Goal: Transaction & Acquisition: Purchase product/service

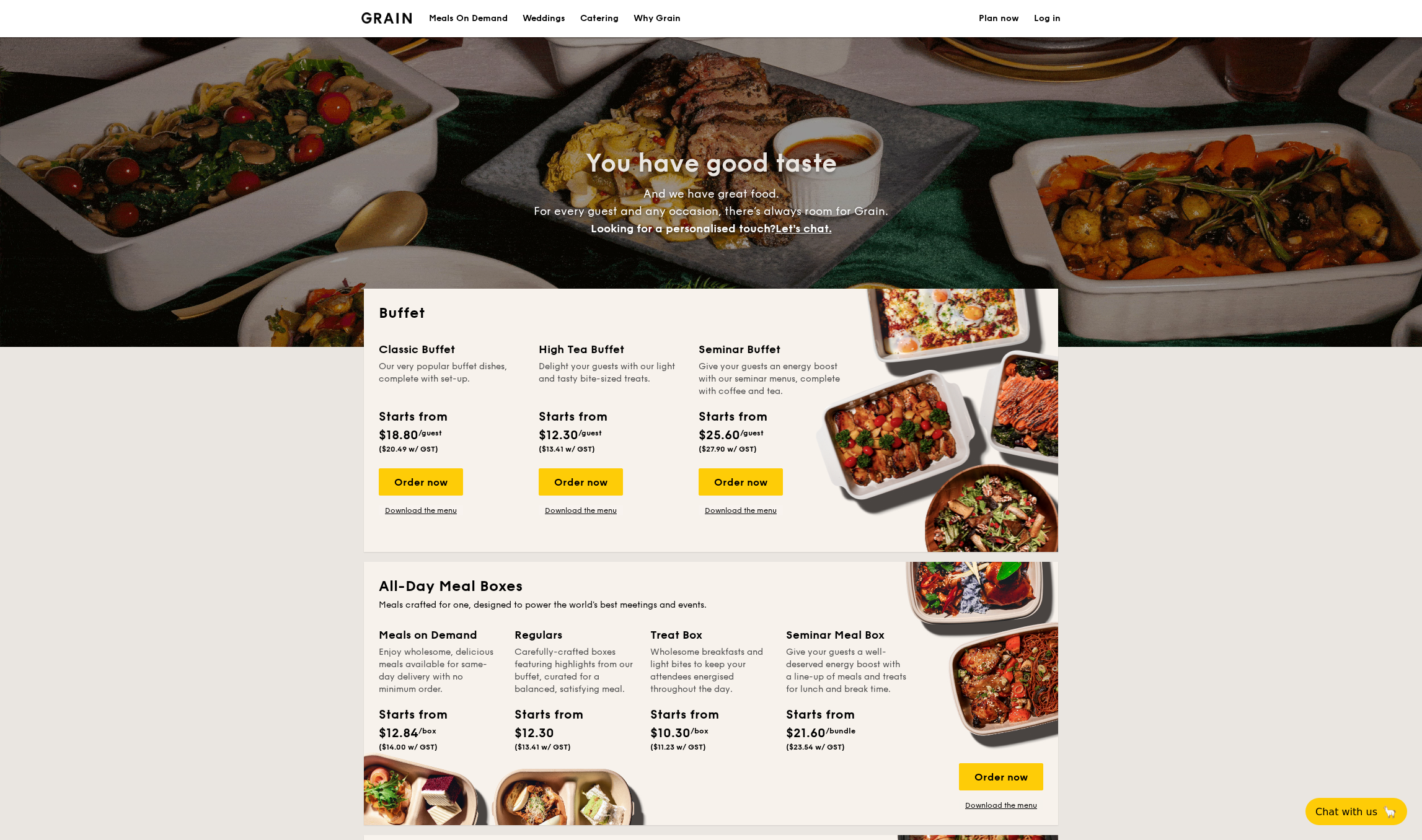
select select
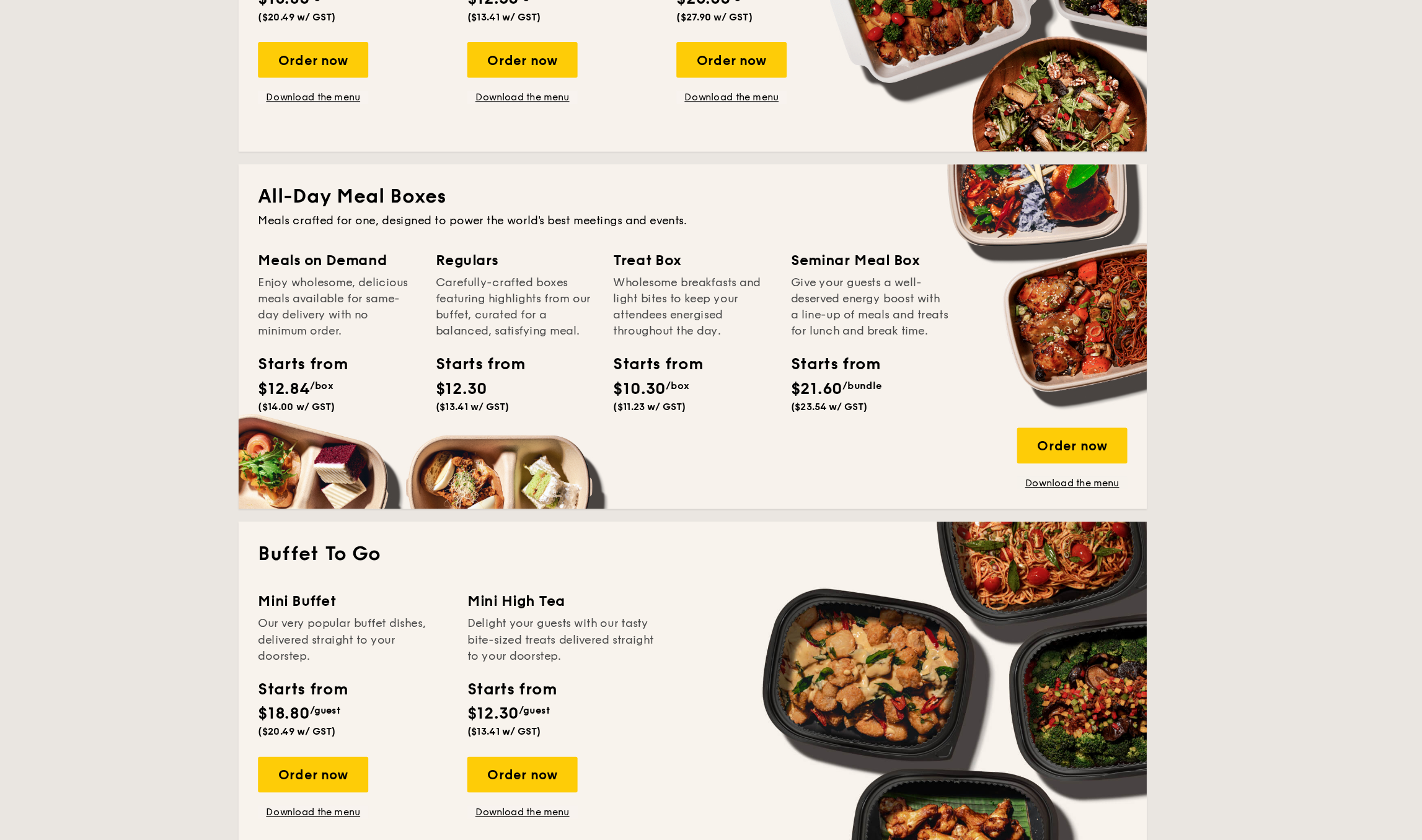
scroll to position [241, 0]
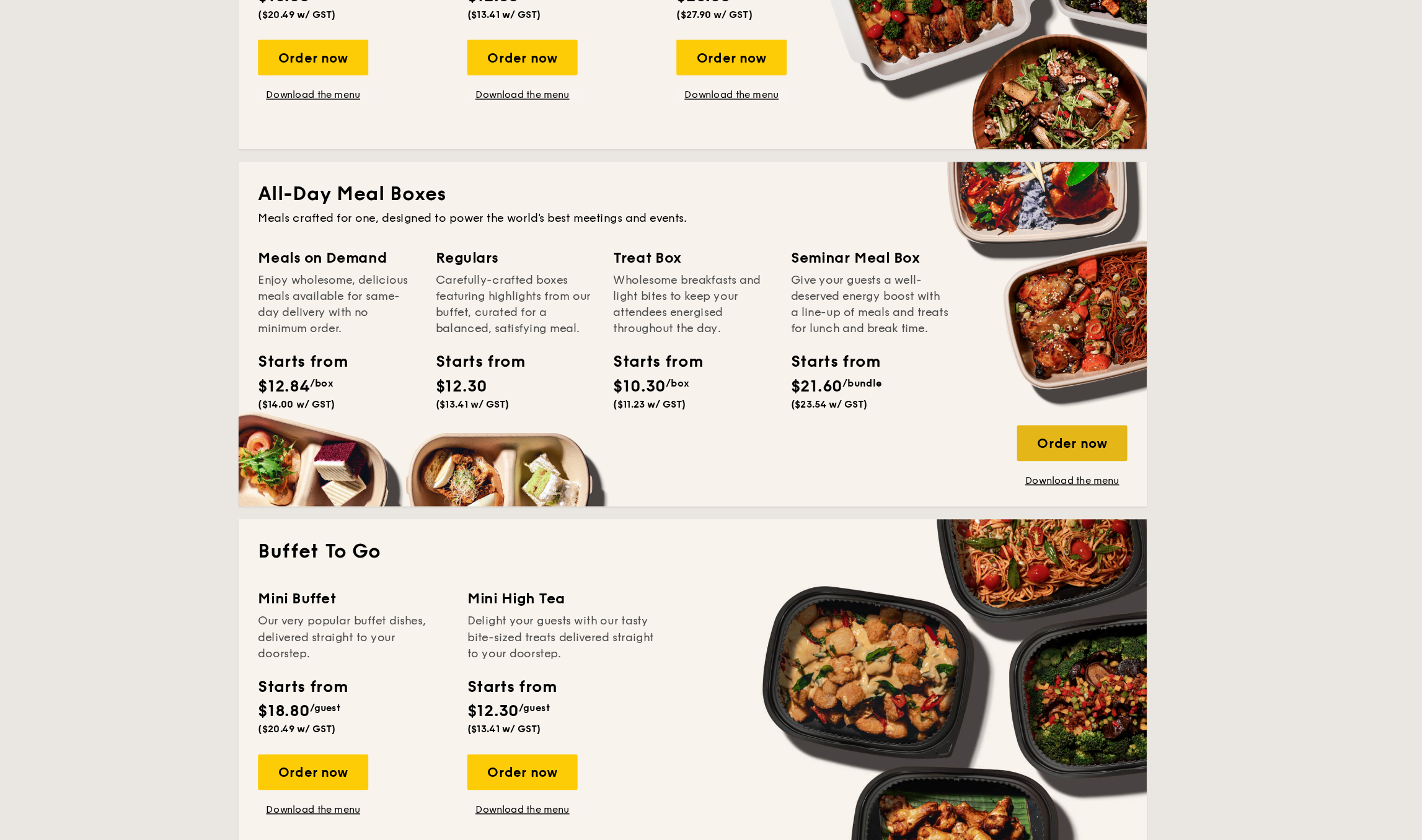
click at [959, 523] on div "Order now" at bounding box center [1001, 537] width 84 height 27
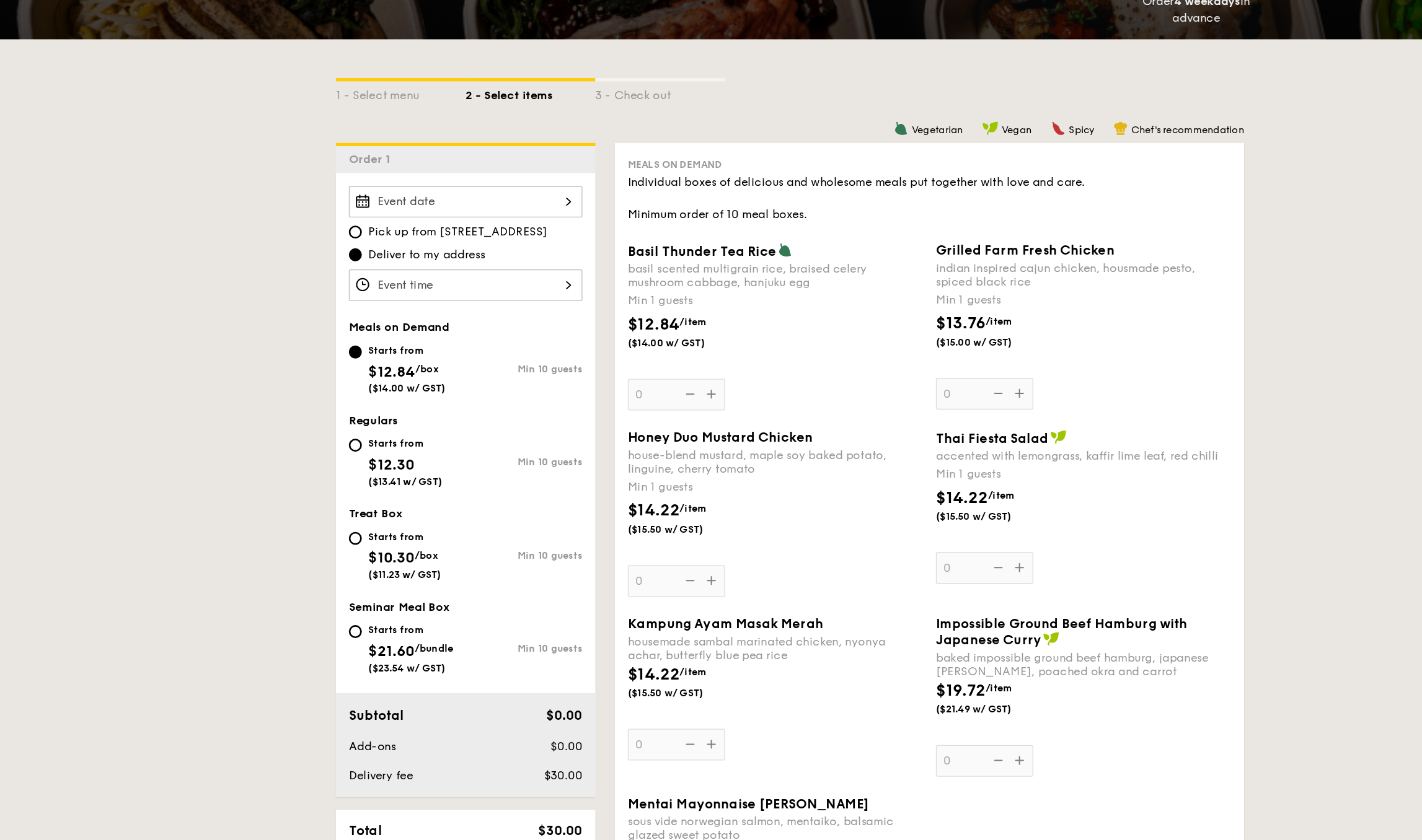
scroll to position [43, 0]
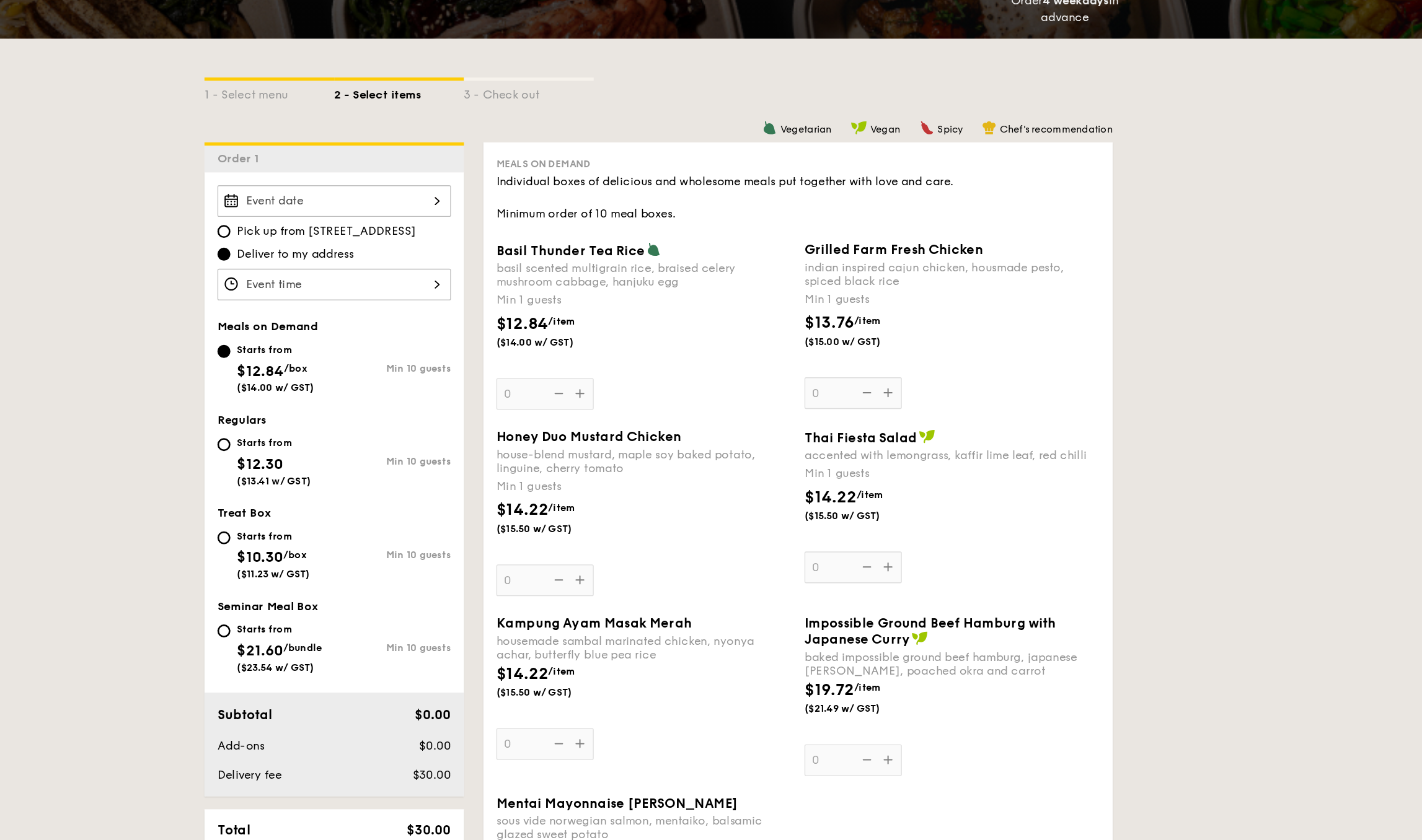
click at [389, 531] on div "Starts from" at bounding box center [416, 536] width 56 height 10
click at [374, 533] on input "Starts from $12.30 ($13.41 w/ GST) Min 10 guests" at bounding box center [378, 537] width 10 height 10
radio input "true"
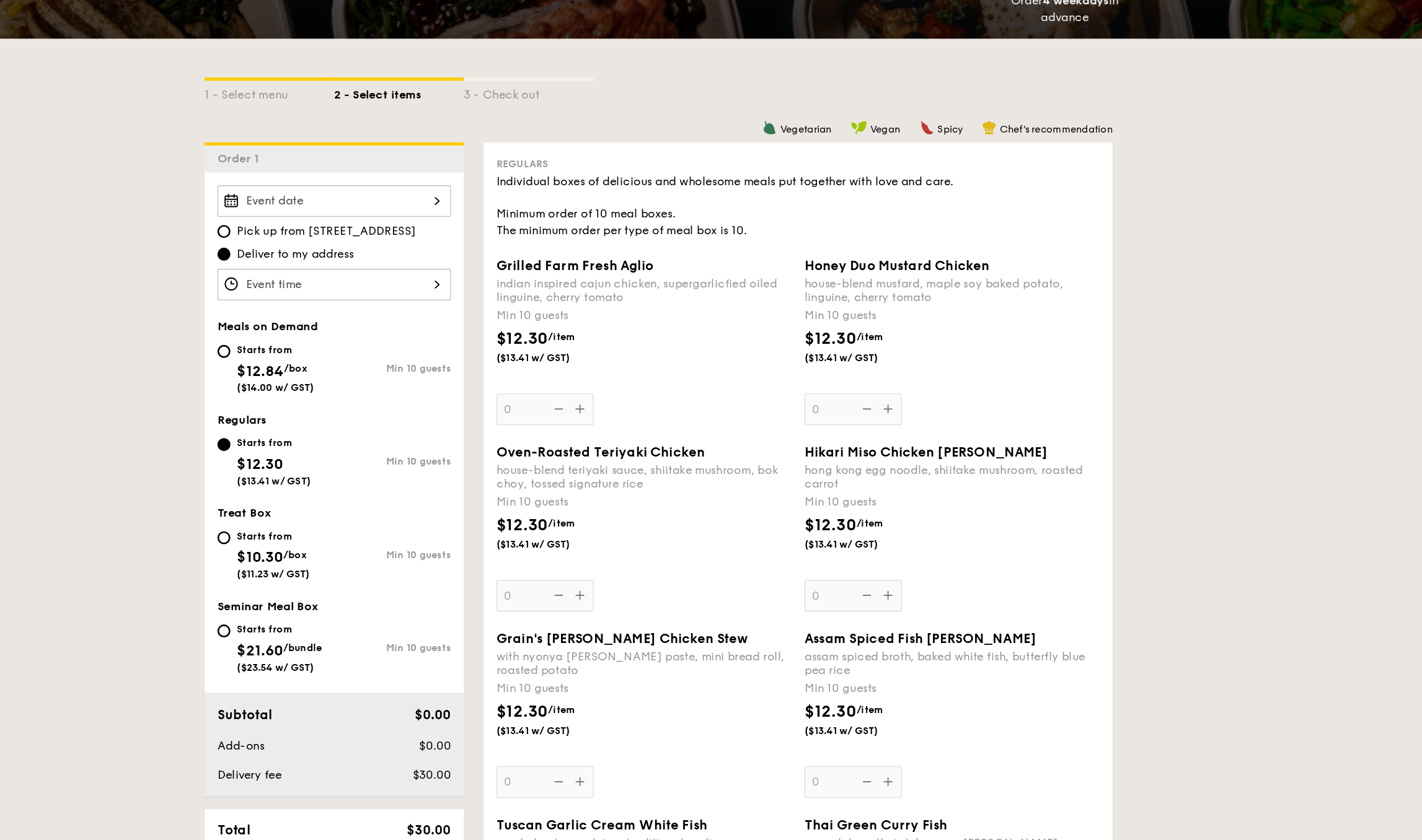
click at [389, 458] on div "Starts from $12.84 /box ($14.00 w/ GST)" at bounding box center [418, 478] width 59 height 41
click at [374, 462] on input "Starts from $12.84 /box ($14.00 w/ GST) Min 10 guests" at bounding box center [378, 466] width 10 height 10
radio input "true"
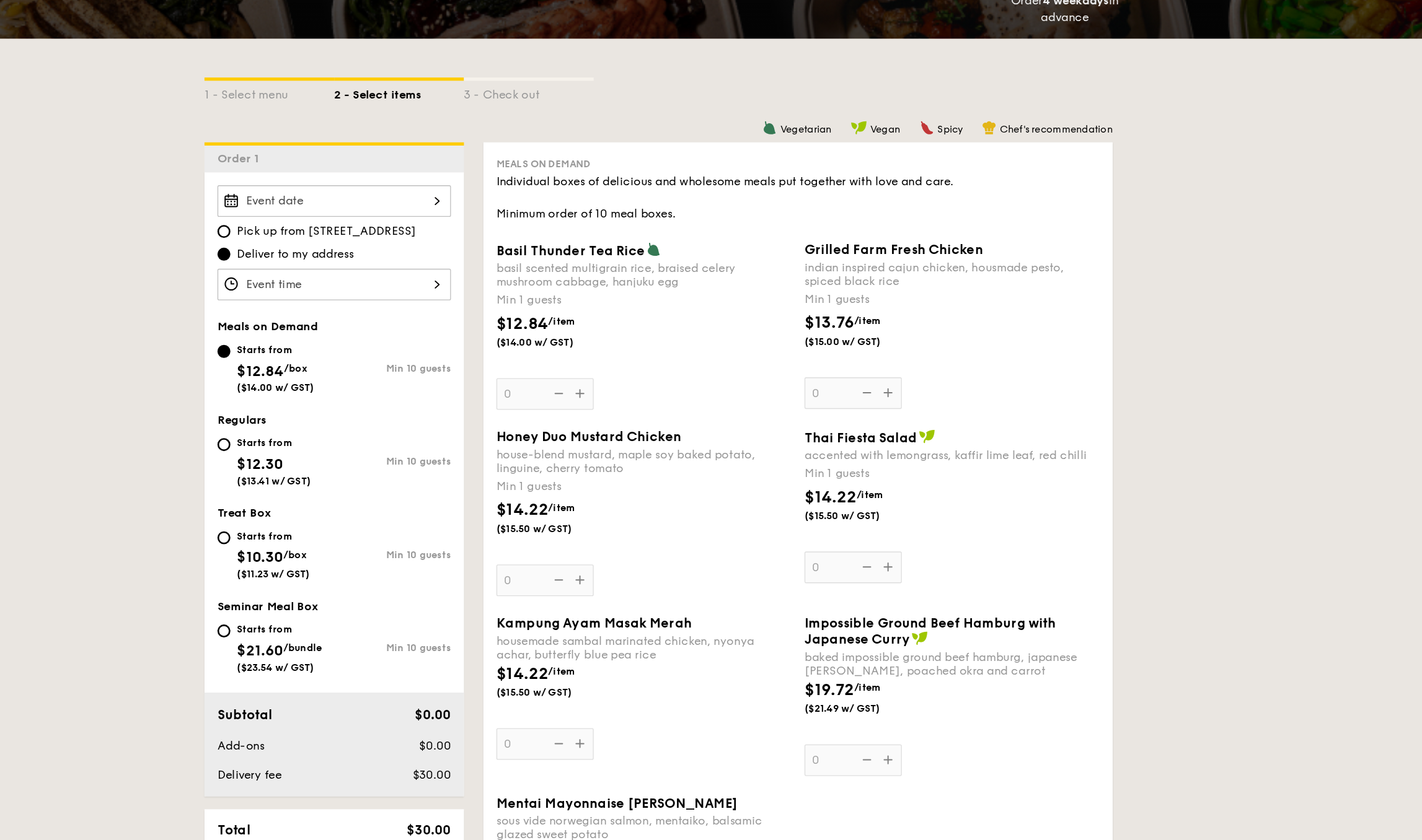
click at [389, 531] on div "Starts from" at bounding box center [416, 536] width 56 height 10
click at [374, 533] on input "Starts from $12.30 ($13.41 w/ GST) Min 10 guests" at bounding box center [378, 537] width 10 height 10
radio input "true"
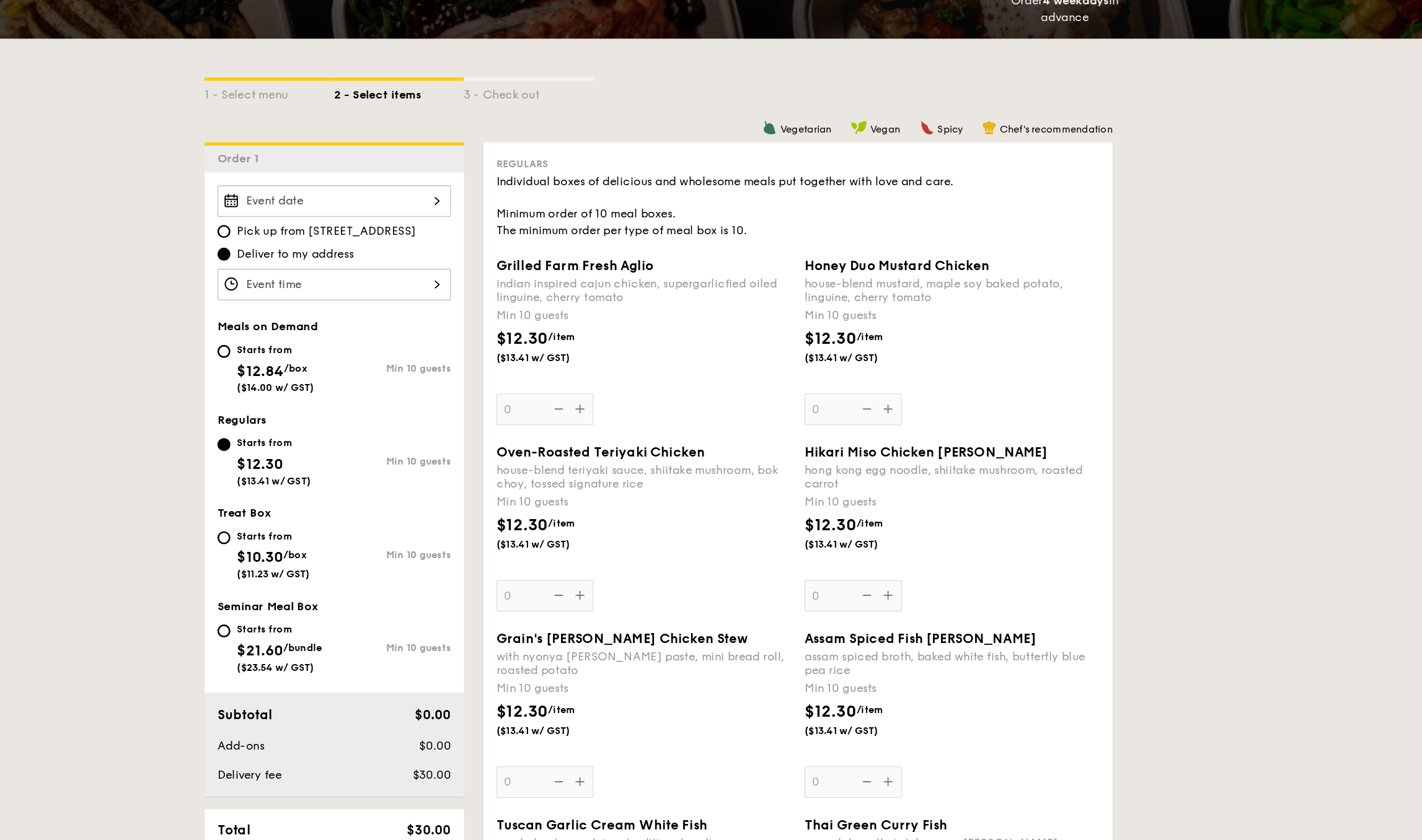
click at [389, 460] on div "Starts from" at bounding box center [418, 465] width 59 height 10
click at [374, 462] on input "Starts from $12.84 /box ($14.00 w/ GST) Min 10 guests" at bounding box center [378, 466] width 10 height 10
radio input "true"
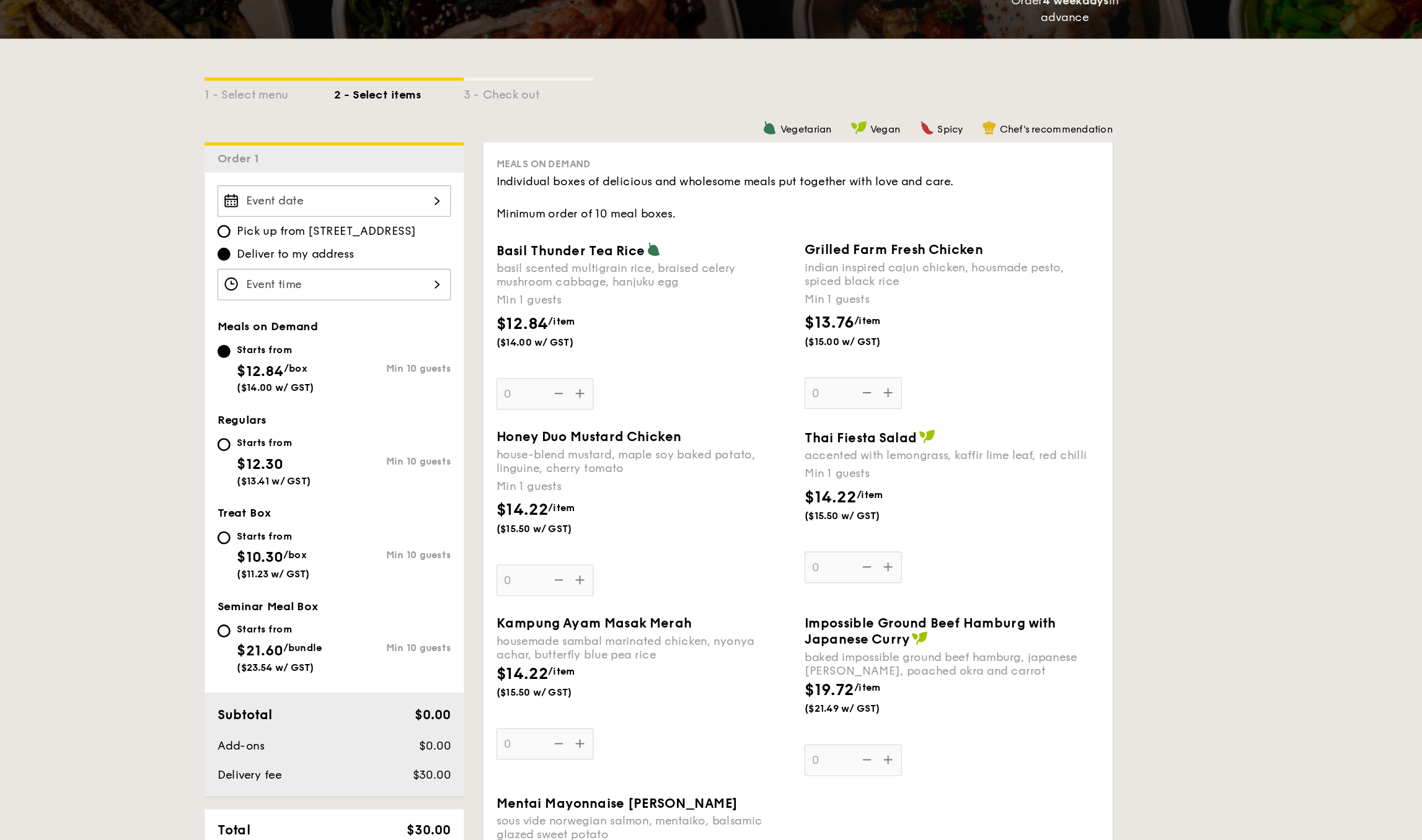
click at [389, 531] on div "Starts from" at bounding box center [416, 536] width 56 height 10
click at [374, 533] on input "Starts from $12.30 ($13.41 w/ GST) Min 10 guests" at bounding box center [378, 537] width 10 height 10
radio input "true"
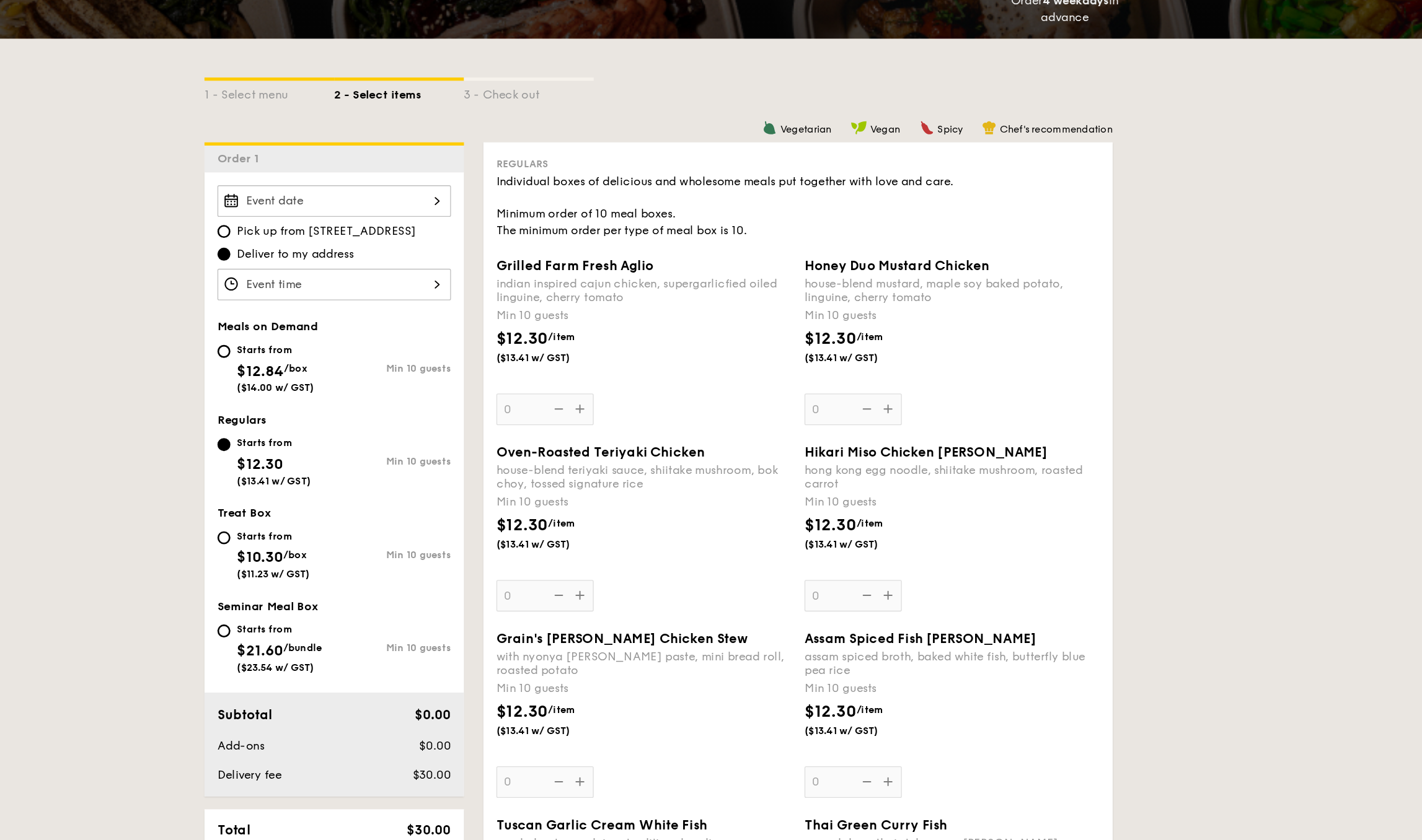
click at [389, 458] on div "Starts from $12.84 /box ($14.00 w/ GST)" at bounding box center [418, 478] width 59 height 41
click at [374, 462] on input "Starts from $12.84 /box ($14.00 w/ GST) Min 10 guests" at bounding box center [378, 466] width 10 height 10
radio input "true"
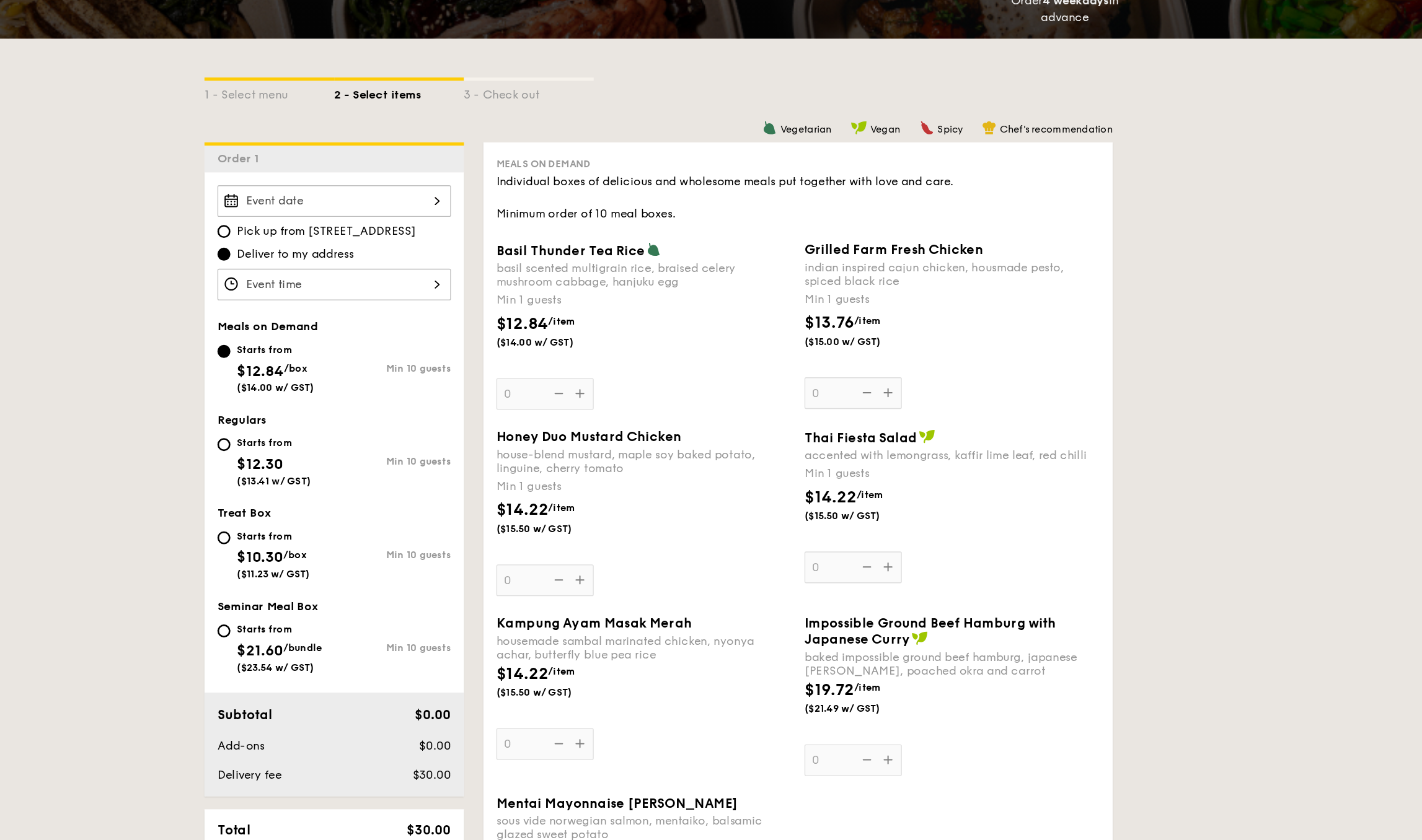
click at [389, 531] on div "Starts from" at bounding box center [416, 536] width 56 height 10
click at [374, 533] on input "Starts from $12.30 ($13.41 w/ GST) Min 10 guests" at bounding box center [378, 537] width 10 height 10
radio input "true"
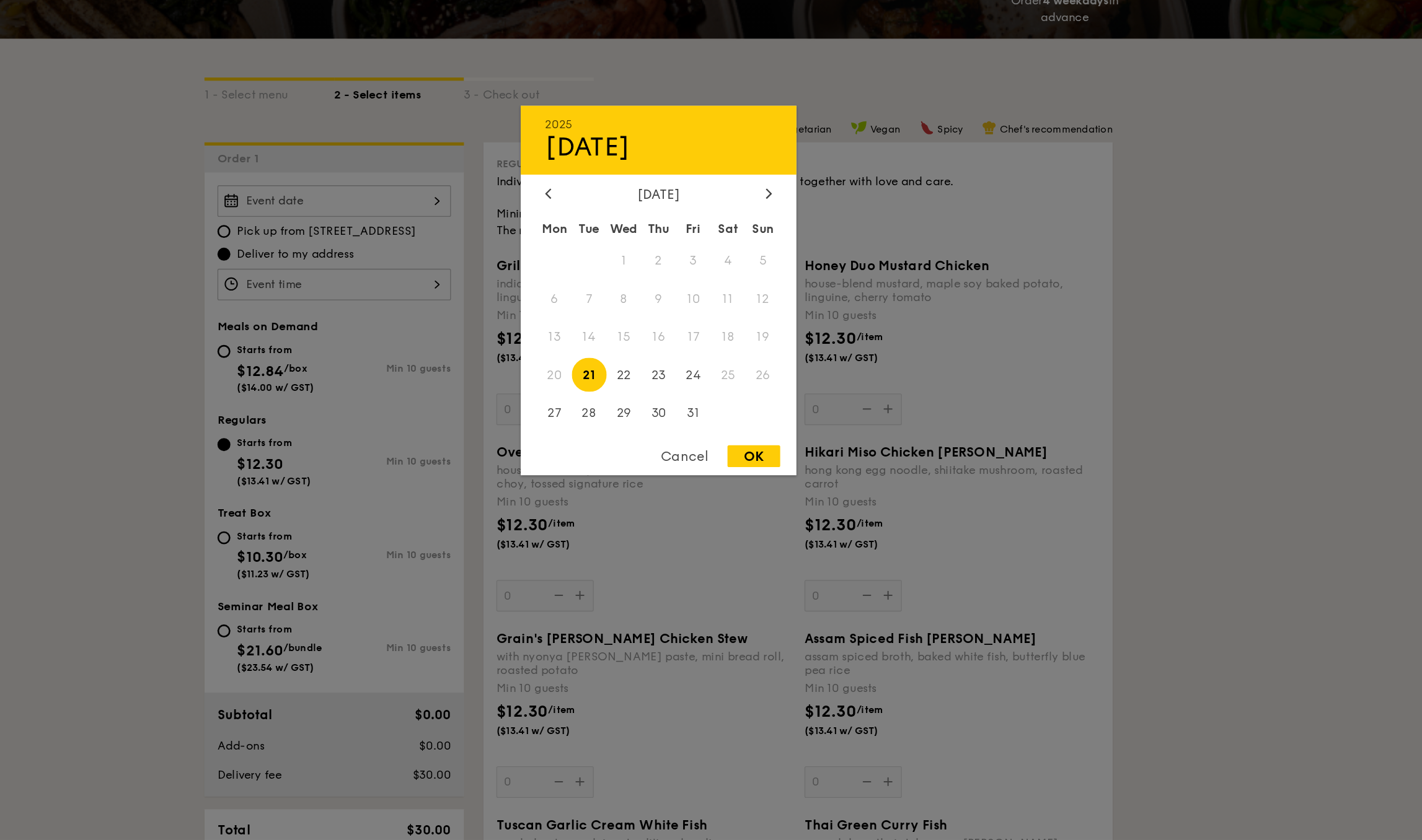
click at [374, 339] on div "2025 Oct [DATE] Tue Wed Thu Fri Sat Sun 1 2 3 4 5 6 7 8 9 10 11 12 13 14 15 16 …" at bounding box center [463, 351] width 179 height 24
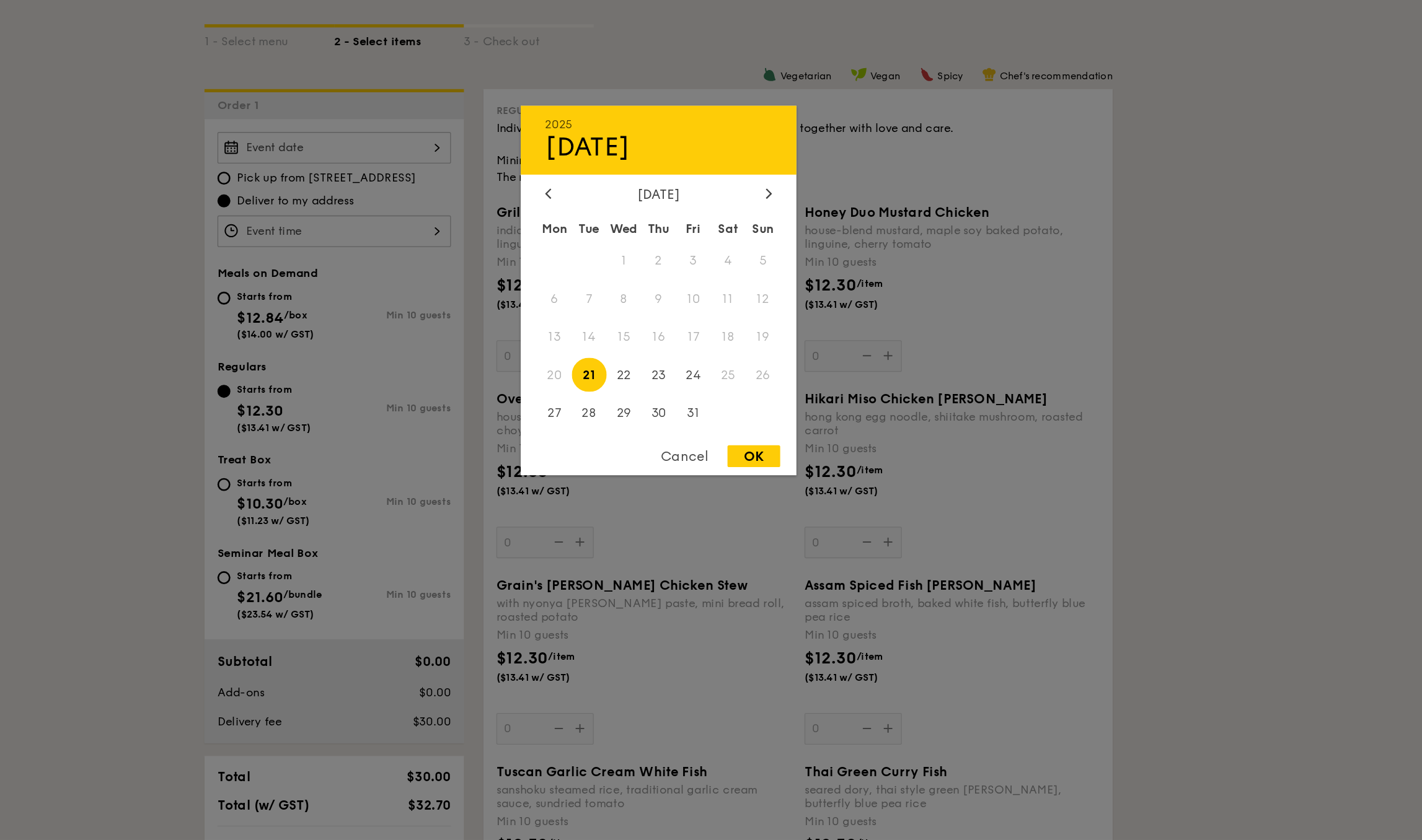
scroll to position [88, 0]
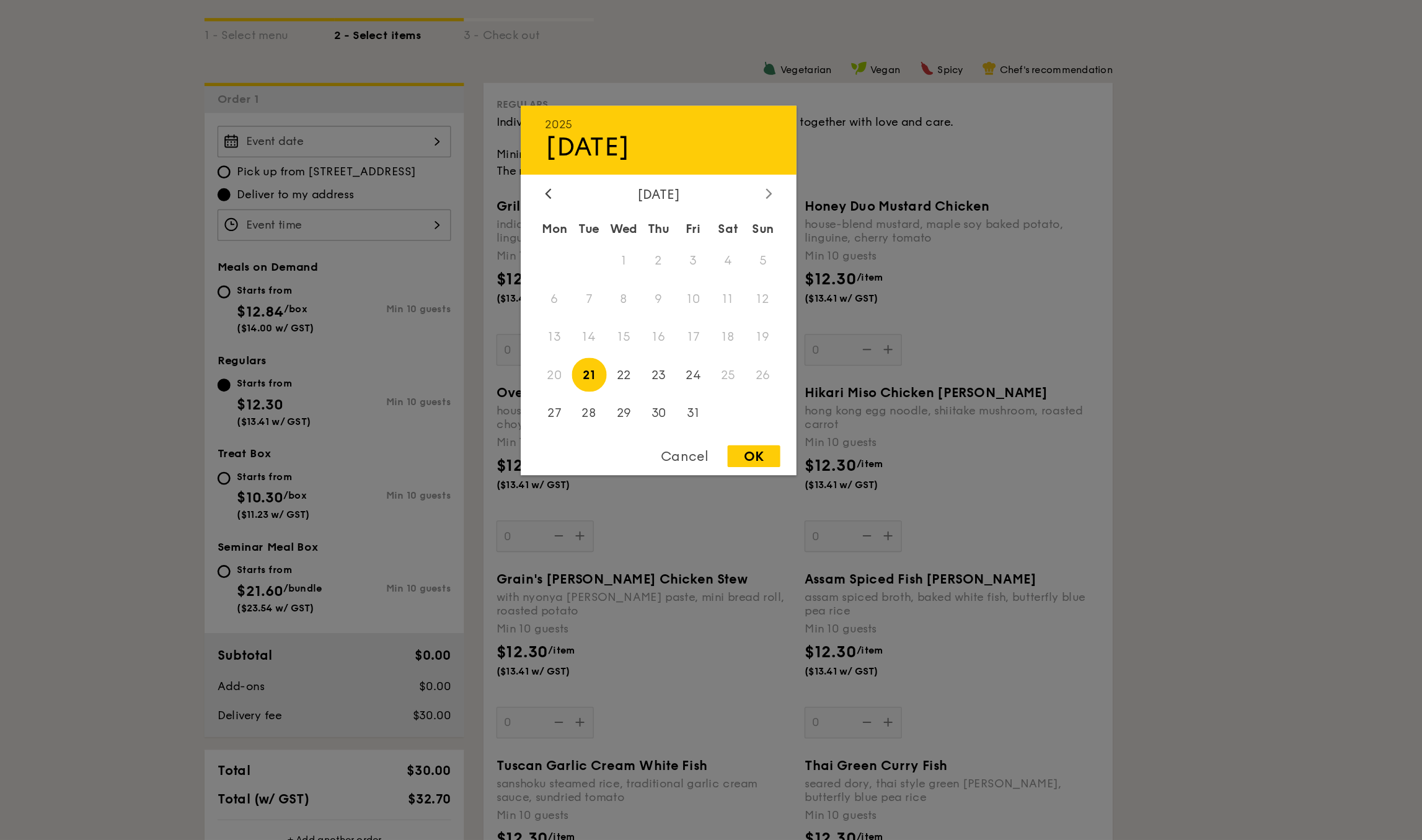
click at [793, 342] on icon at bounding box center [795, 345] width 5 height 8
click at [621, 341] on div at bounding box center [627, 347] width 11 height 12
click at [751, 500] on span "29" at bounding box center [764, 513] width 27 height 27
click at [764, 539] on div "OK" at bounding box center [784, 547] width 40 height 16
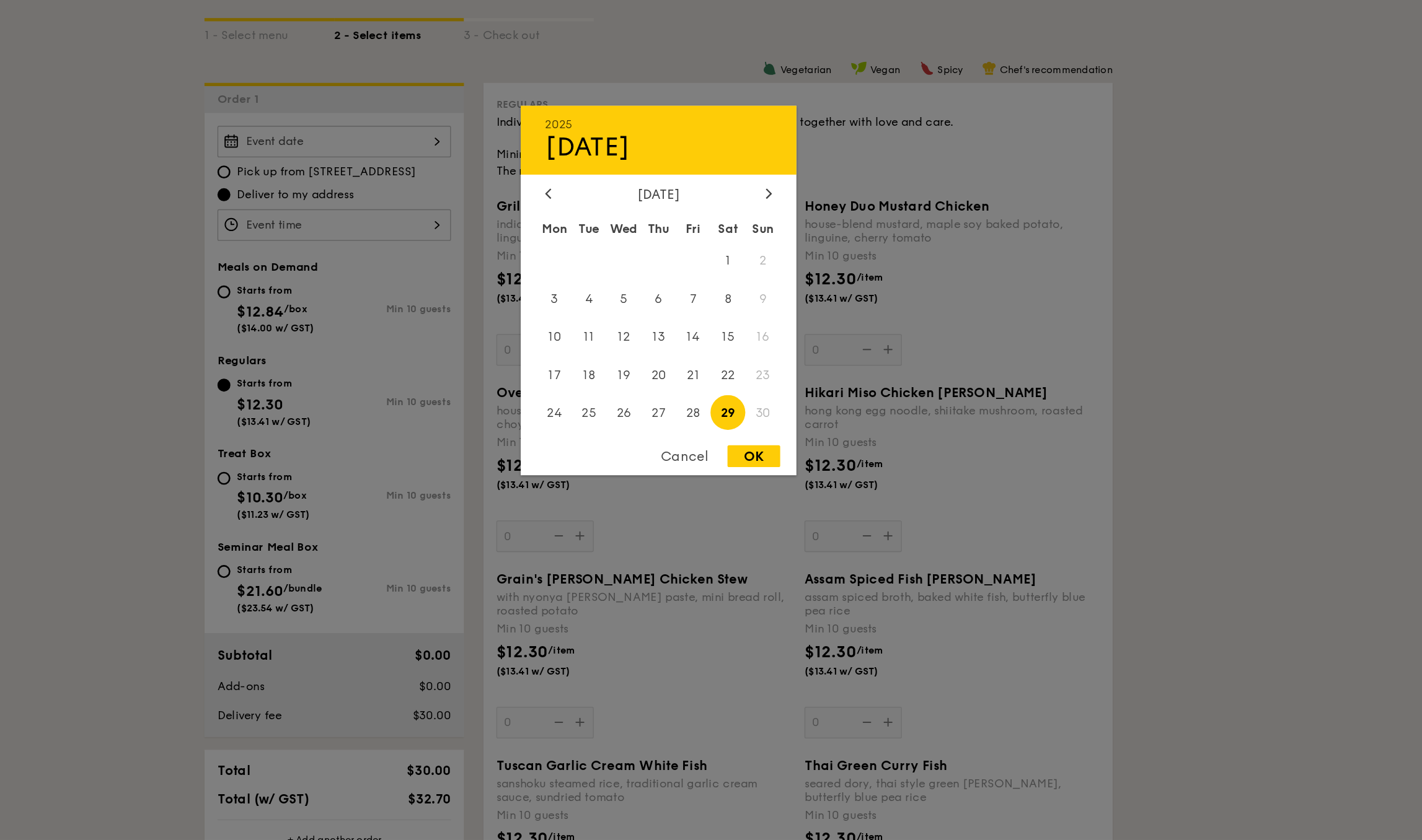
type input "[DATE]"
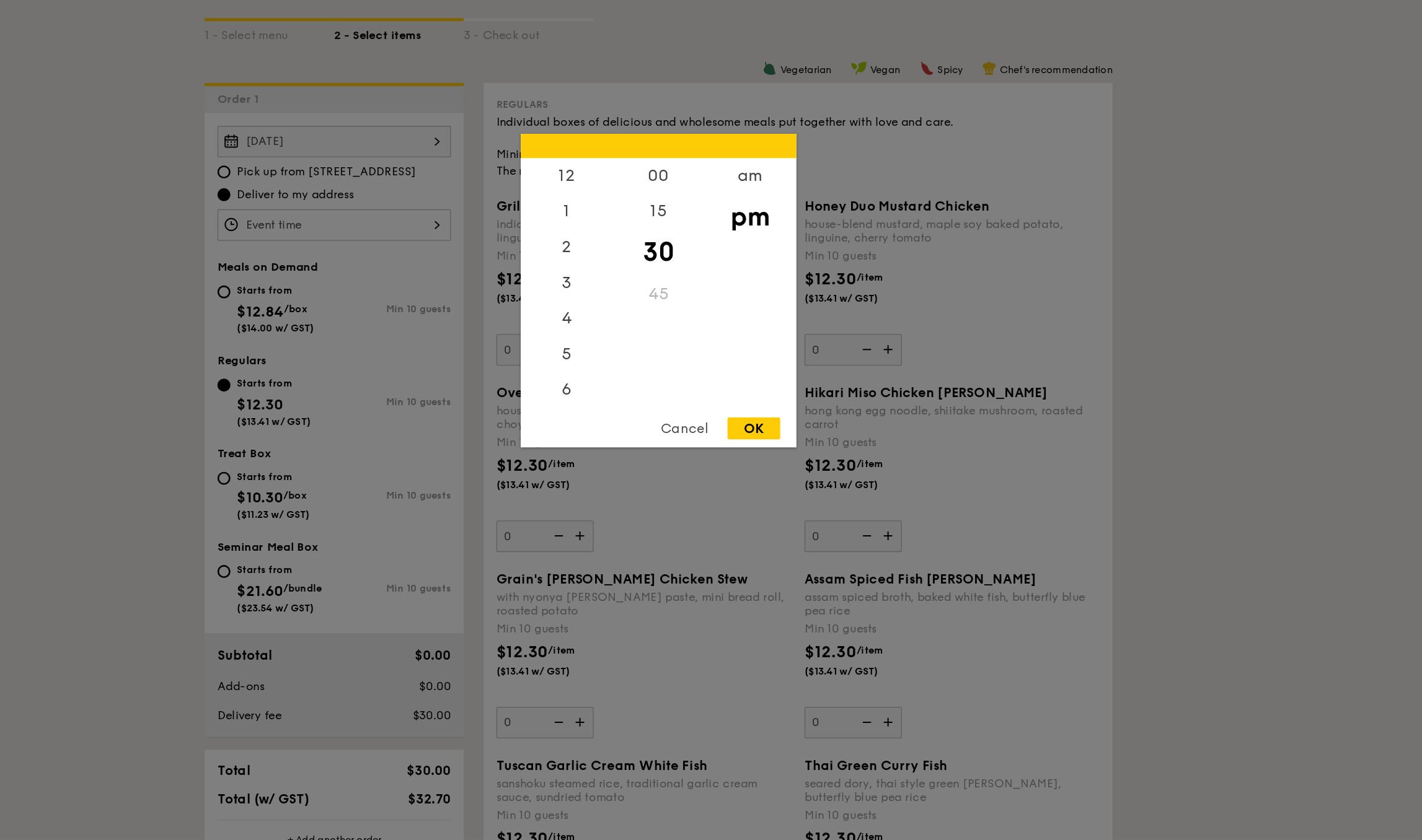
click at [374, 358] on div "12 1 2 3 4 5 6 7 8 9 10 11 00 15 30 45 am pm Cancel OK" at bounding box center [463, 370] width 179 height 24
click at [606, 319] on div "12" at bounding box center [641, 337] width 70 height 36
click at [676, 319] on div "00" at bounding box center [711, 337] width 70 height 36
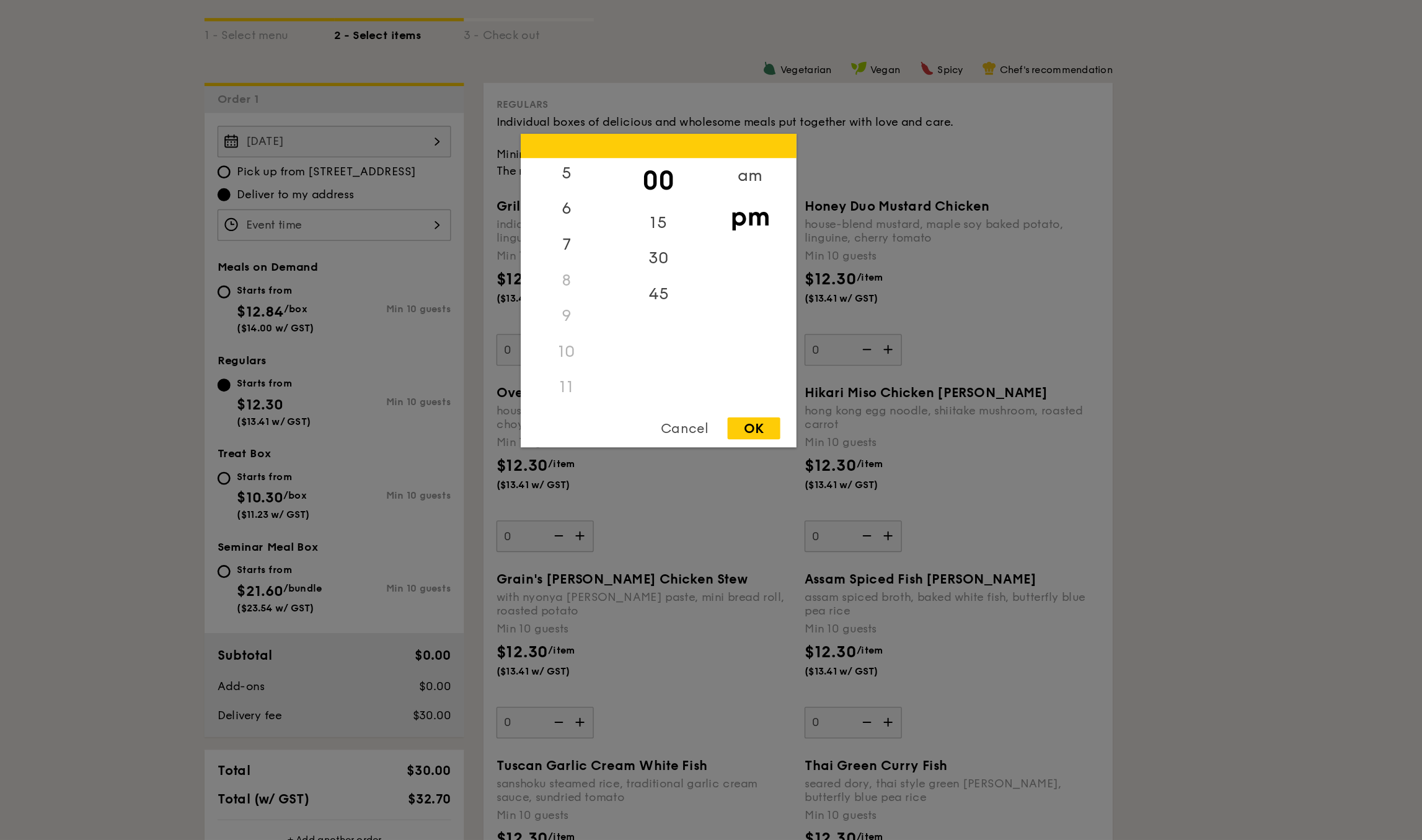
scroll to position [147, 0]
click at [764, 517] on div "OK" at bounding box center [784, 525] width 40 height 16
type input "12:00PM"
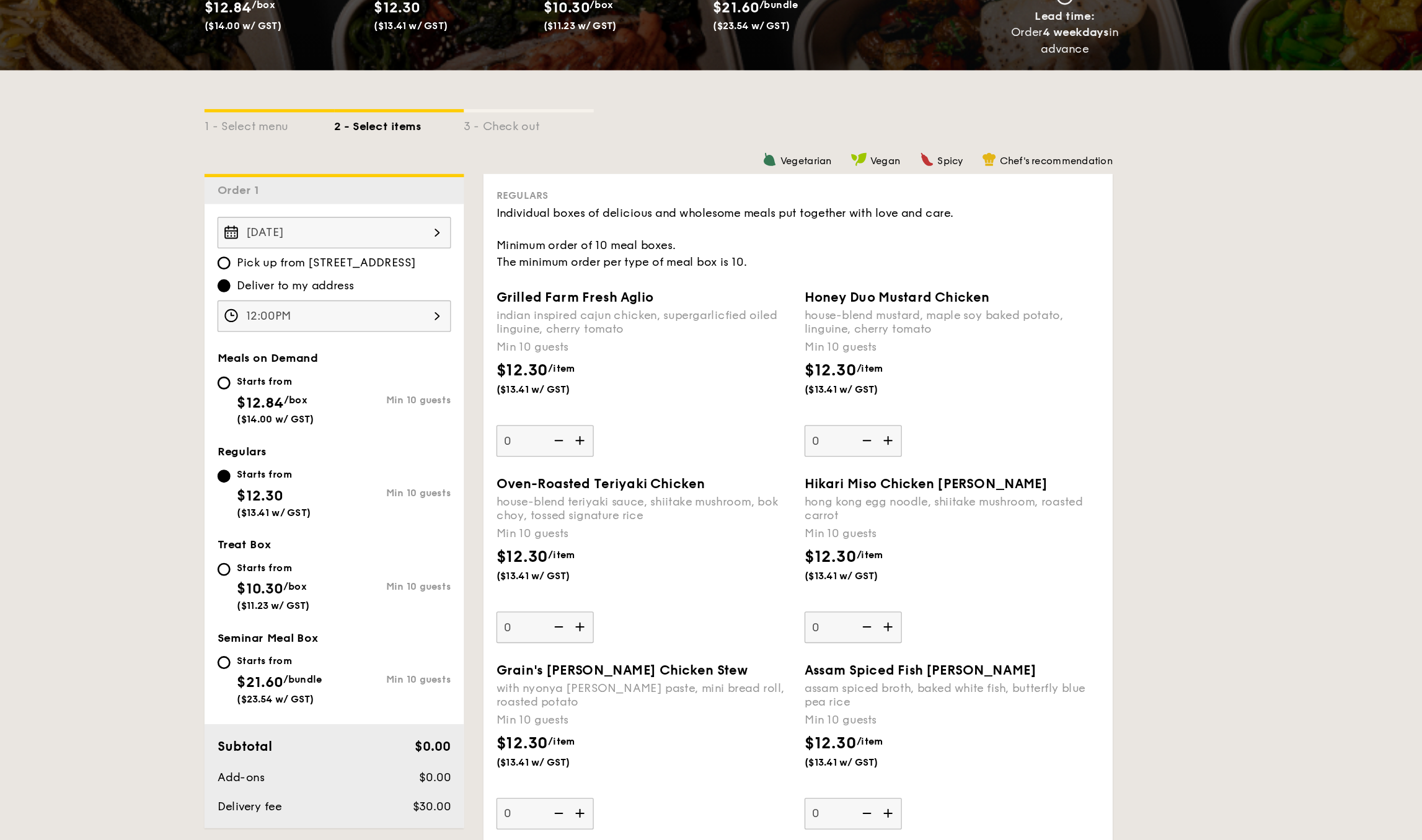
scroll to position [215, 0]
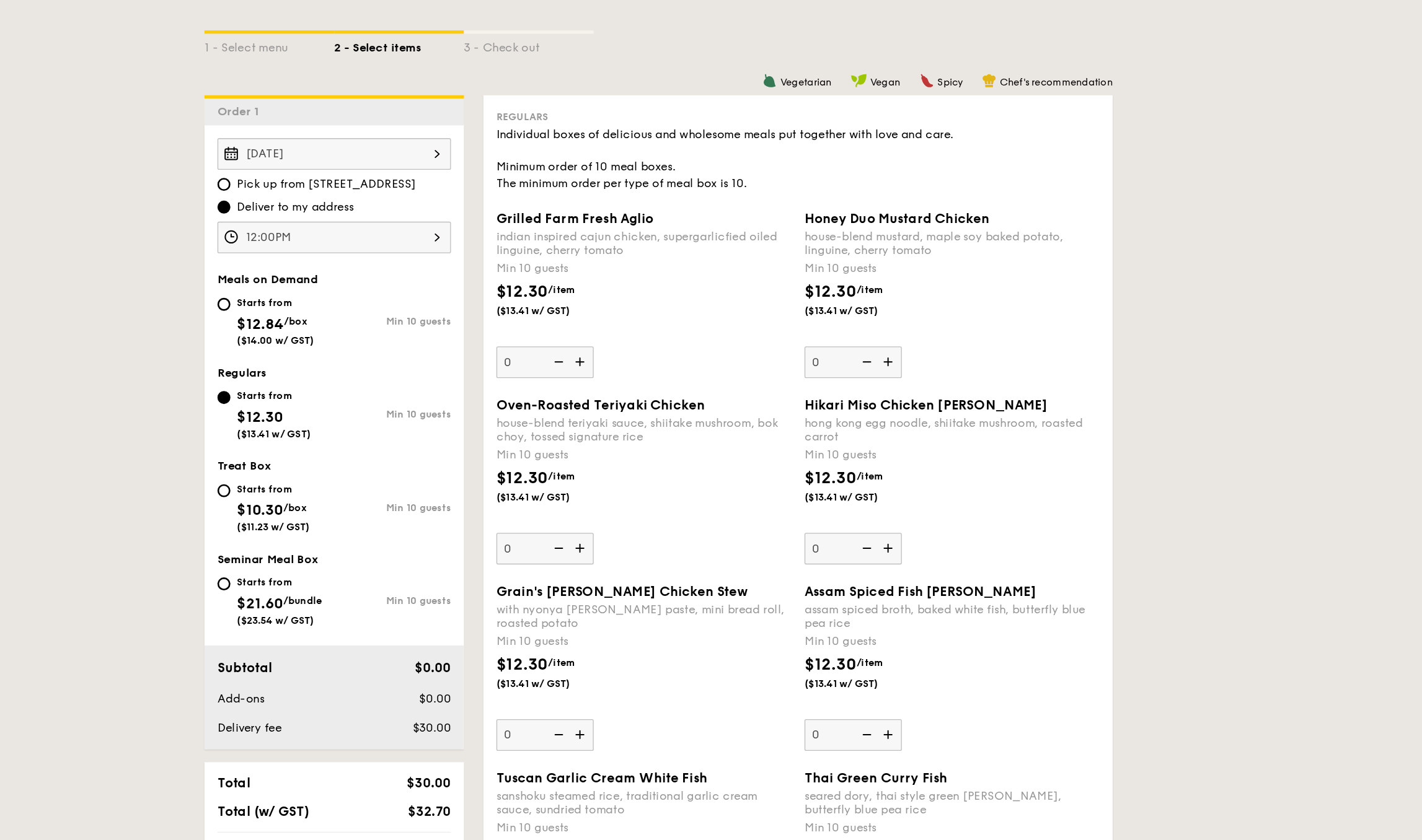
click at [878, 327] on img at bounding box center [887, 339] width 19 height 24
click at [822, 327] on input "0" at bounding box center [860, 339] width 75 height 24
click at [878, 327] on img at bounding box center [887, 339] width 19 height 24
click at [822, 327] on input "10" at bounding box center [860, 339] width 75 height 24
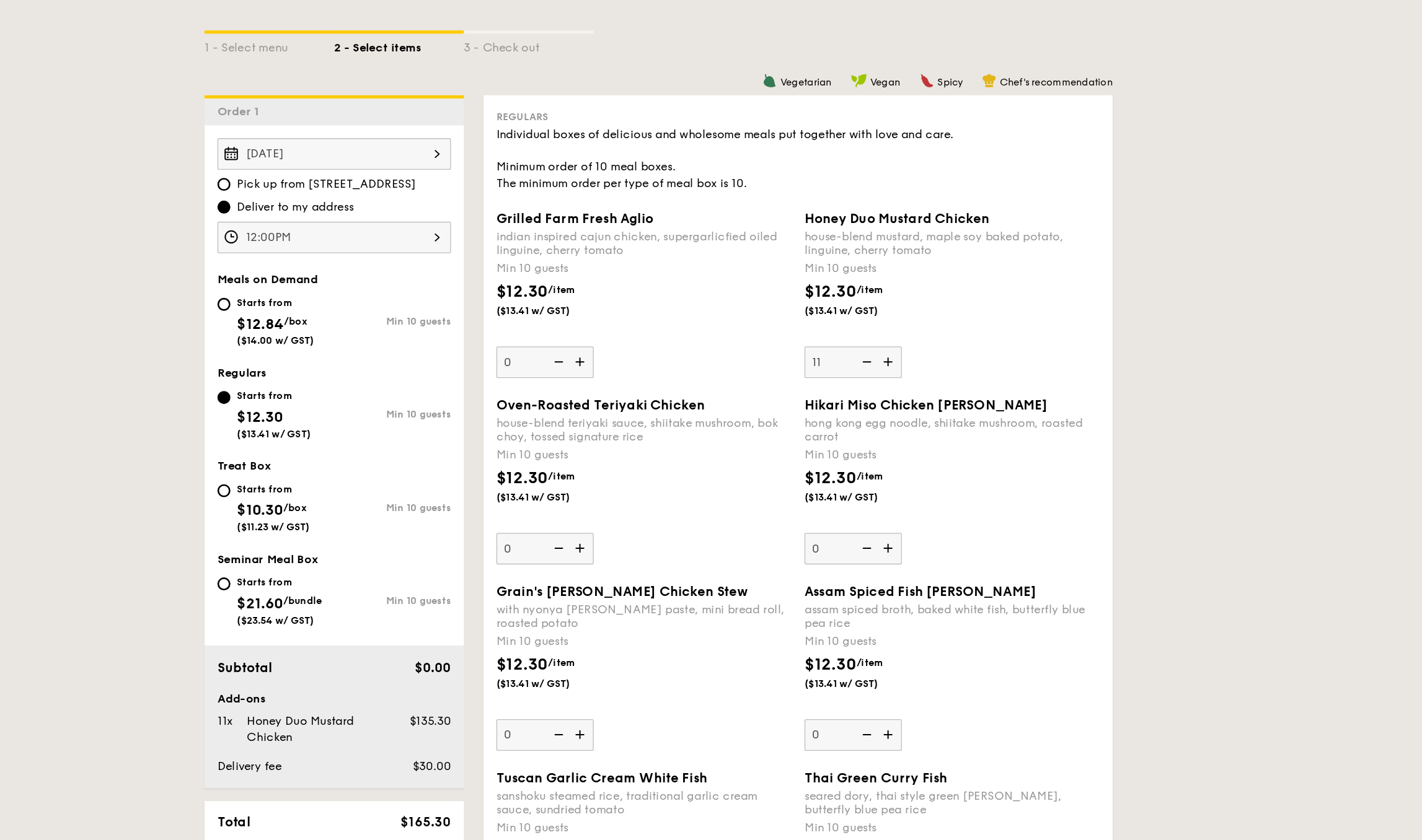
click at [878, 327] on img at bounding box center [887, 339] width 19 height 24
click at [822, 327] on input "11" at bounding box center [860, 339] width 75 height 24
click at [878, 327] on img at bounding box center [887, 339] width 19 height 24
click at [822, 327] on input "12" at bounding box center [860, 339] width 75 height 24
click at [860, 327] on img at bounding box center [869, 339] width 19 height 24
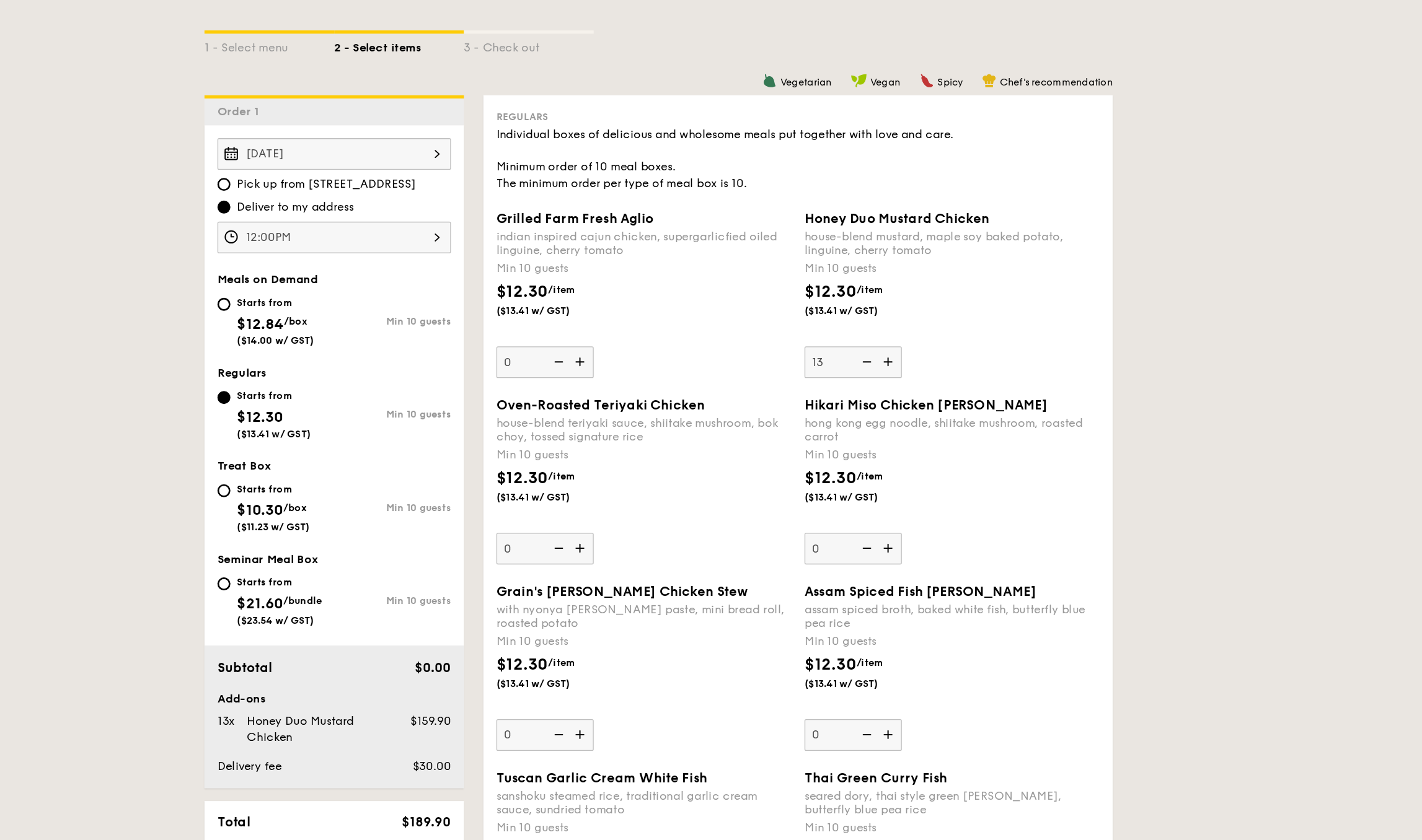
click at [822, 327] on input "13" at bounding box center [860, 339] width 75 height 24
click at [860, 327] on img at bounding box center [869, 339] width 19 height 24
click at [822, 327] on input "12" at bounding box center [860, 339] width 75 height 24
click at [860, 327] on img at bounding box center [869, 339] width 19 height 24
click at [822, 327] on input "11" at bounding box center [860, 339] width 75 height 24
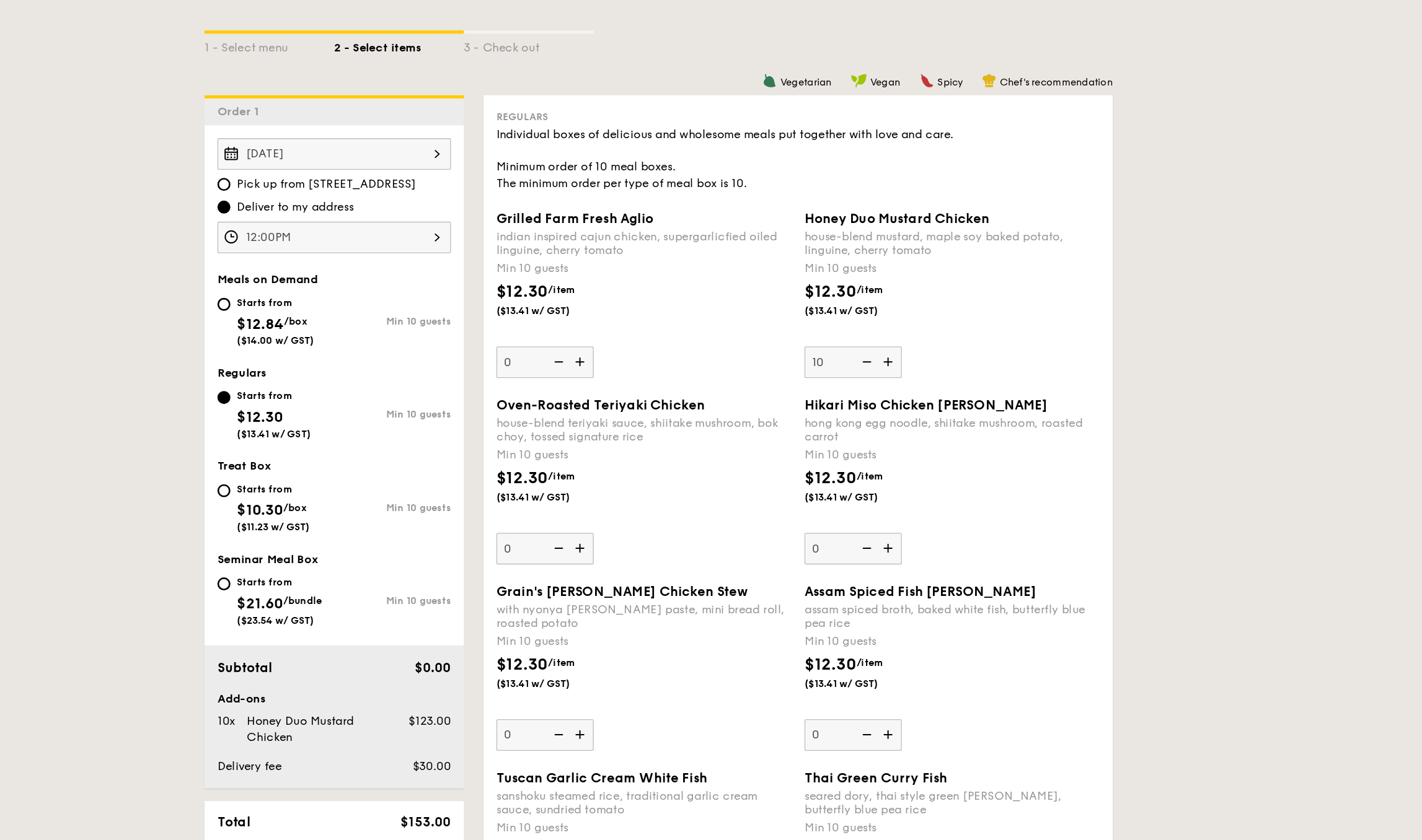
click at [860, 327] on img at bounding box center [869, 339] width 19 height 24
click at [822, 327] on input "10" at bounding box center [860, 339] width 75 height 24
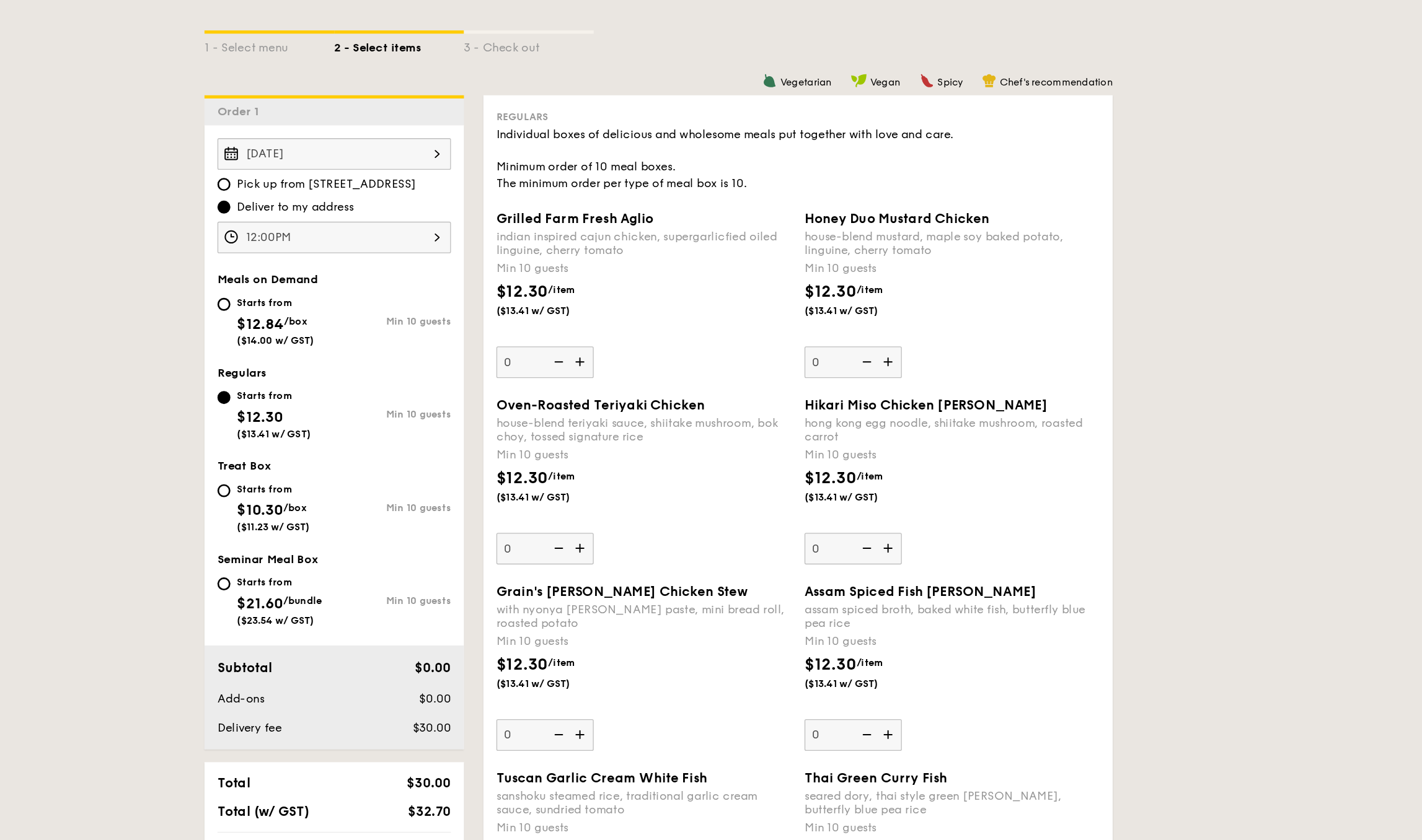
click at [878, 327] on img at bounding box center [887, 339] width 19 height 24
click at [822, 327] on input "0" at bounding box center [860, 339] width 75 height 24
type input "10"
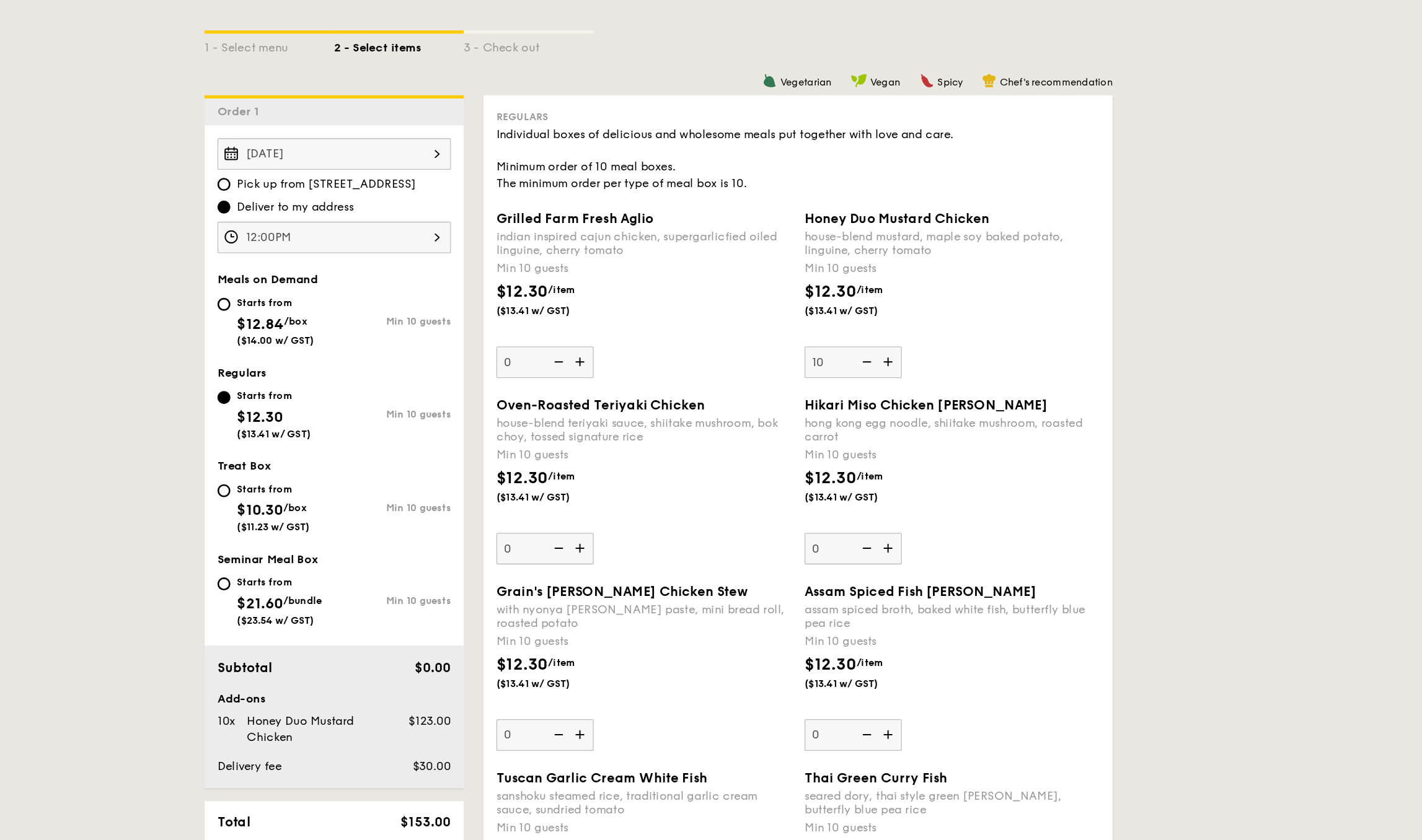
click at [587, 380] on div "house-blend teriyaki sauce, shiitake mushroom, bok choy, tossed signature rice" at bounding box center [700, 390] width 226 height 21
click at [587, 469] on input "0" at bounding box center [624, 481] width 75 height 24
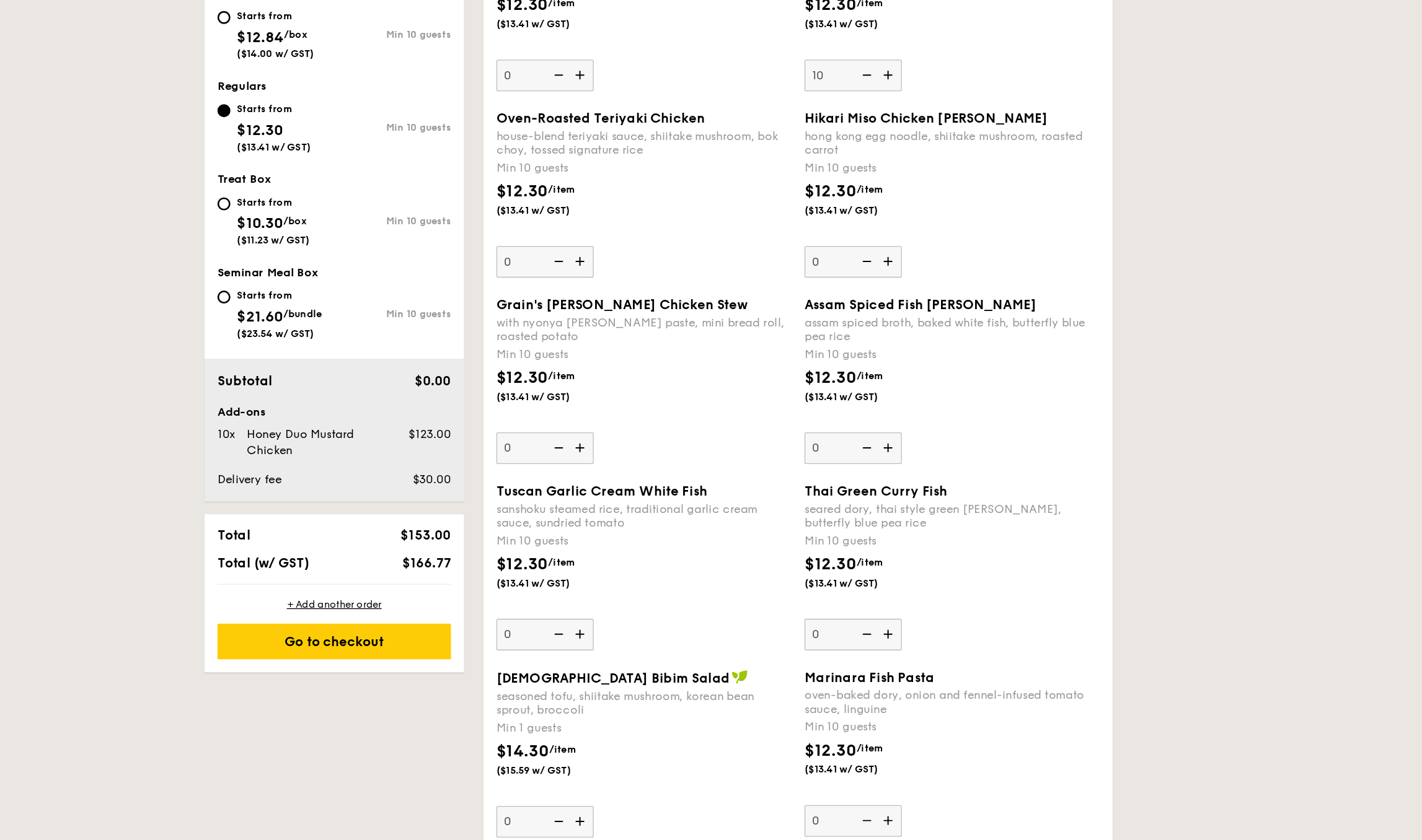
scroll to position [307, 0]
